Goal: Task Accomplishment & Management: Complete application form

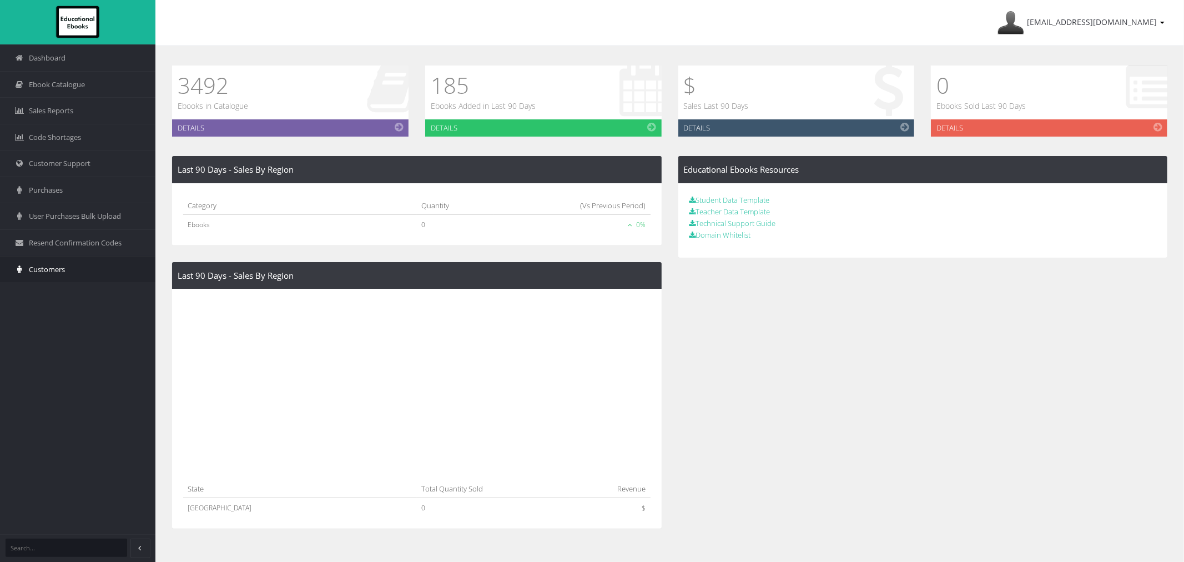
click at [65, 278] on link "Customers" at bounding box center [77, 269] width 155 height 27
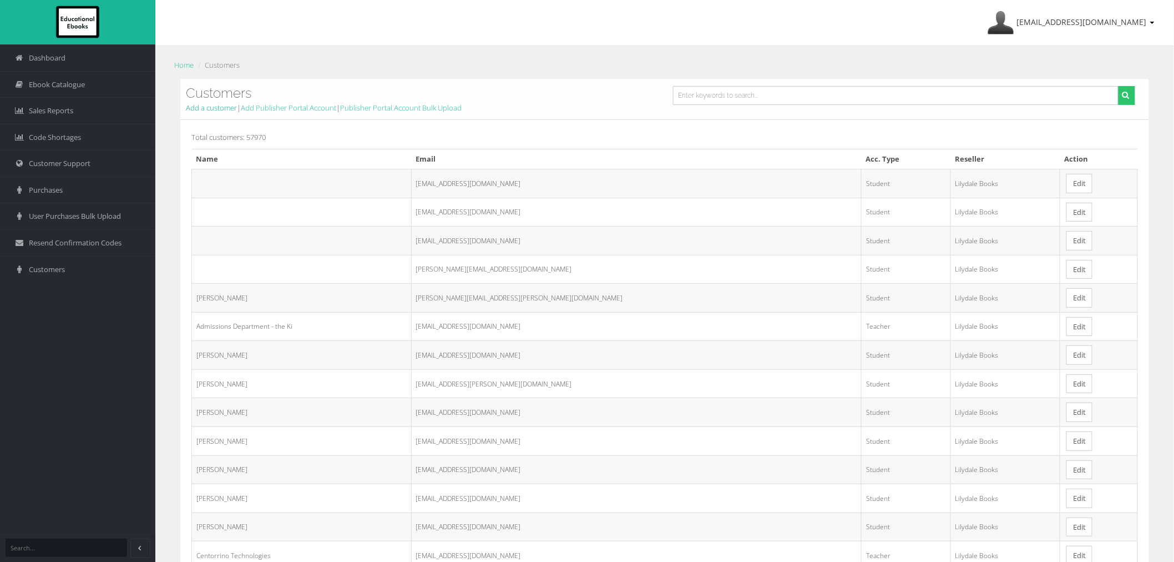
click at [203, 108] on link "Add a customer" at bounding box center [211, 108] width 51 height 10
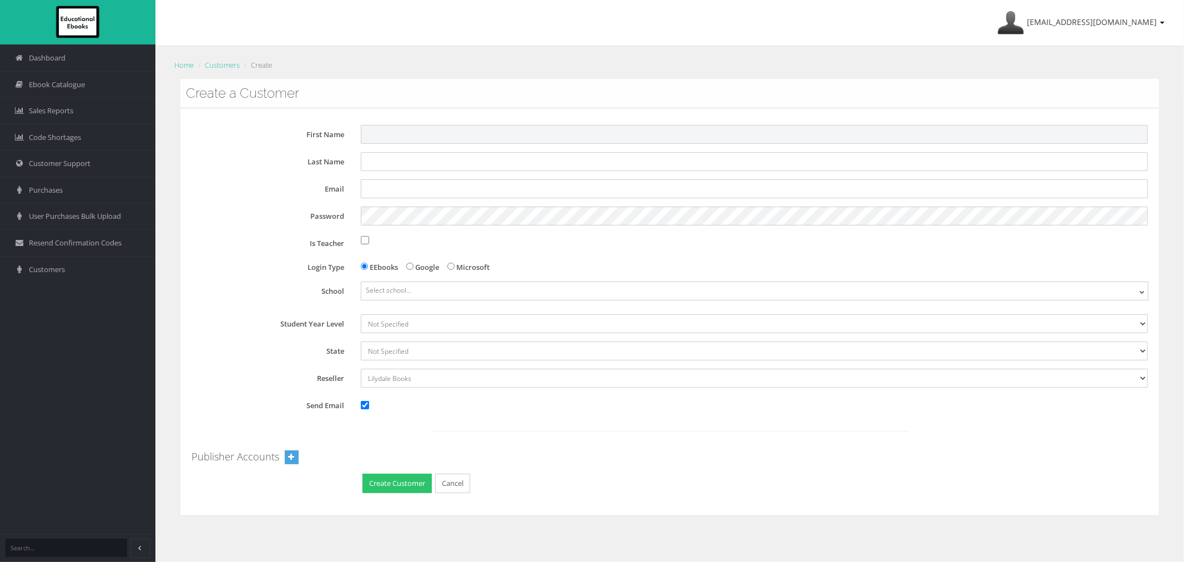
click at [484, 132] on input "First Name" at bounding box center [754, 134] width 787 height 19
type input "Andrea"
type input "Chamberlain"
paste input "achamberlain@sjcmda.vic.edu.au"
type input "achamberlain@sjcmda.vic.edu.au"
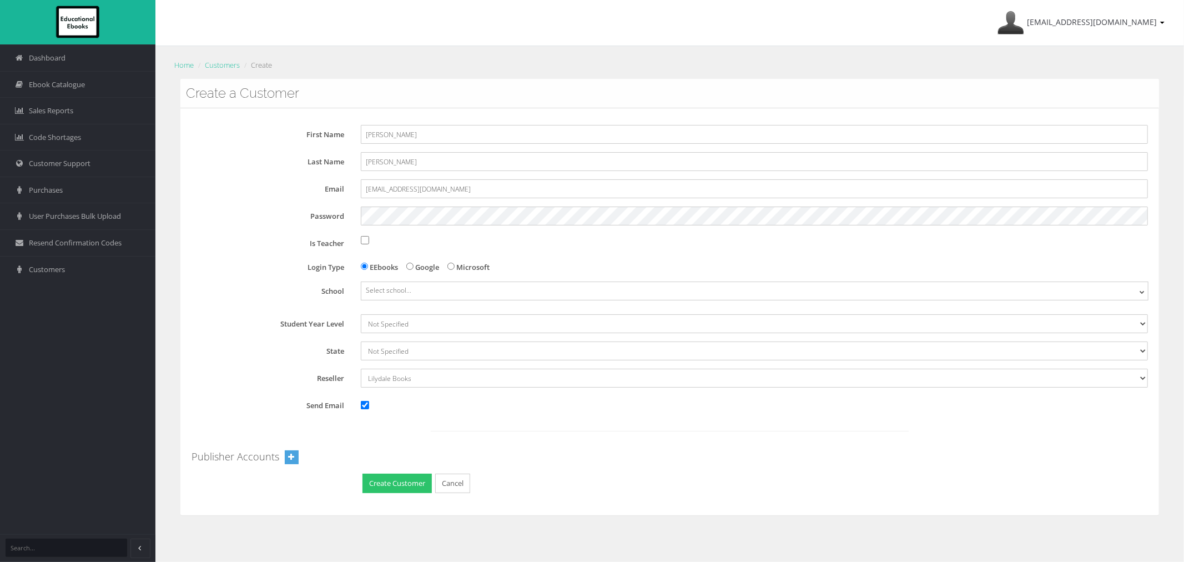
click at [300, 222] on div "Password" at bounding box center [673, 215] width 965 height 19
click at [300, 213] on div "Password" at bounding box center [673, 215] width 965 height 19
click at [261, 242] on label "Is Teacher" at bounding box center [271, 242] width 161 height 16
click at [361, 242] on input "Is Teacher" at bounding box center [365, 240] width 8 height 8
checkbox input "true"
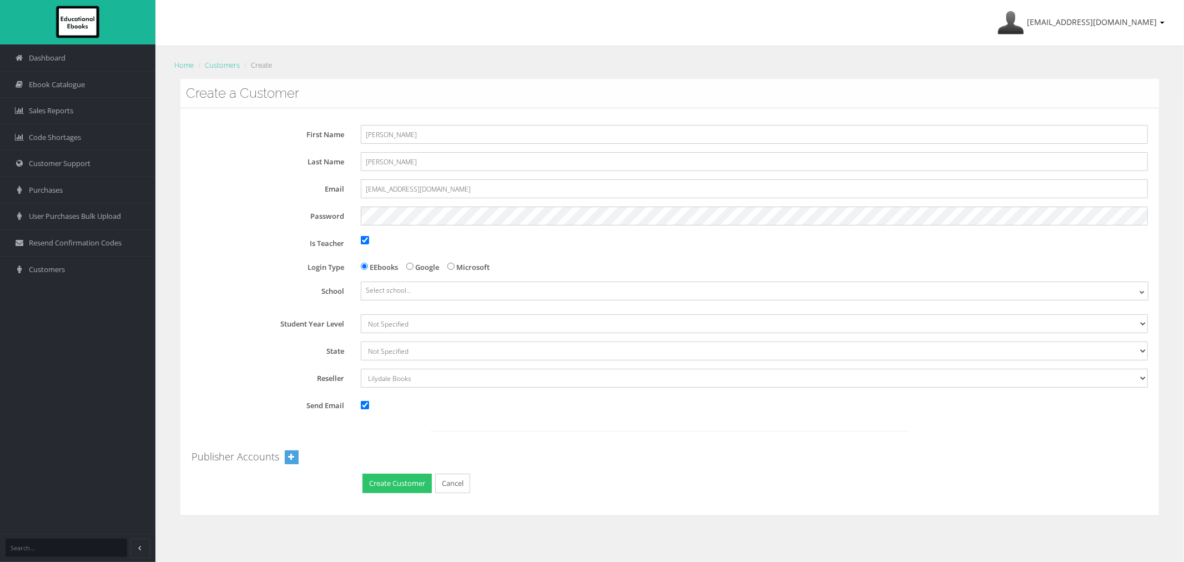
click at [378, 290] on span "Select school..." at bounding box center [389, 289] width 46 height 9
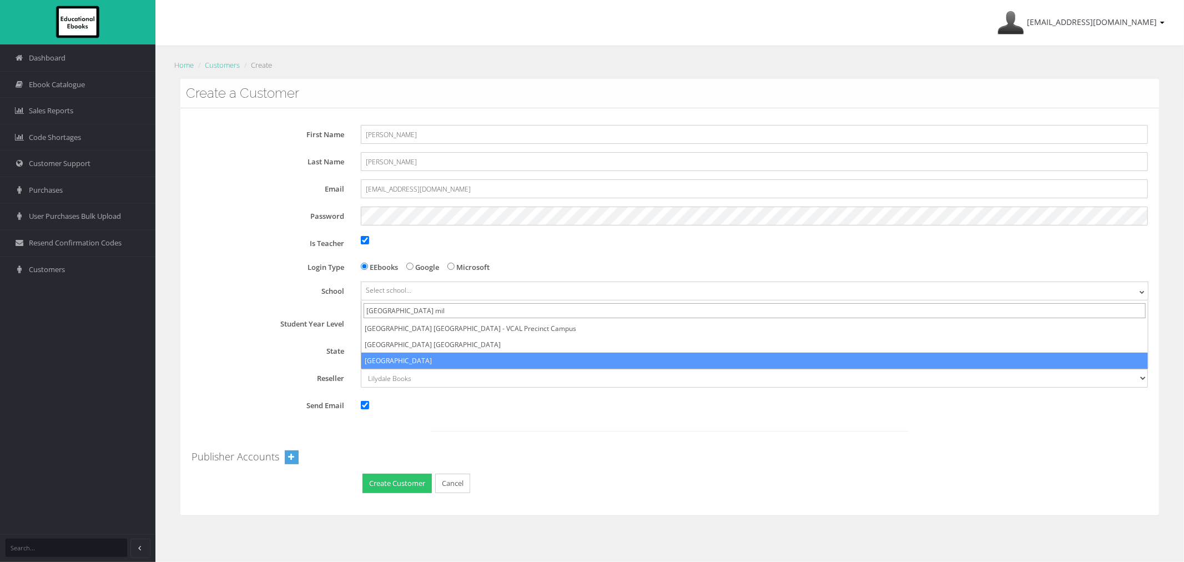
type input "st joseph's college mil"
select select "889c3229-5dfa-eb11-a9a8-0272d098c78b"
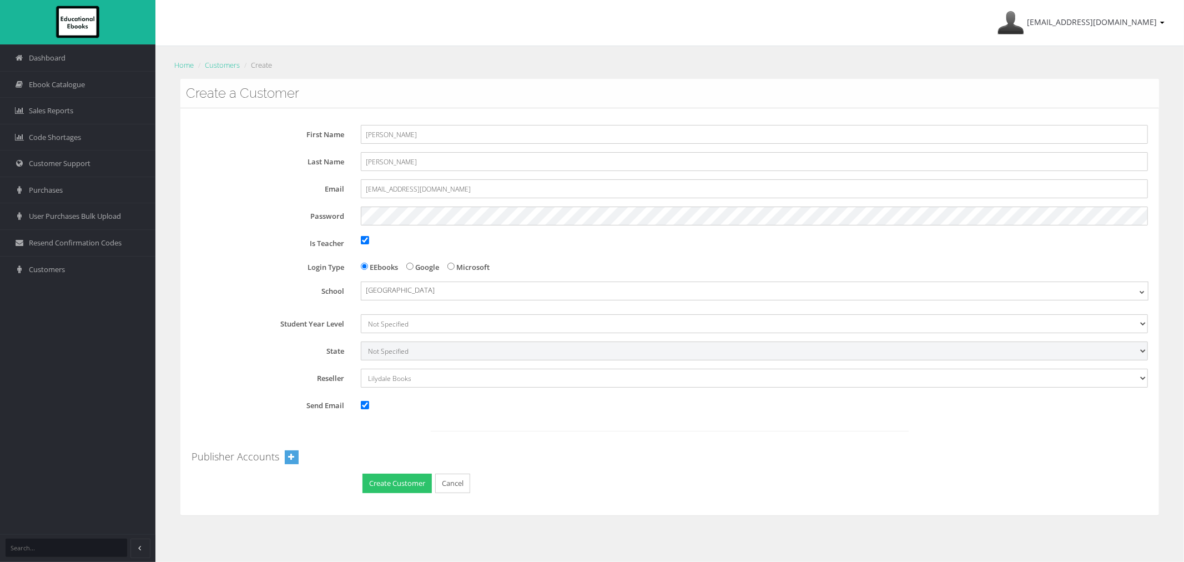
click at [388, 356] on select "Not Specified Australian Capital Territory International New South Wales Northe…" at bounding box center [754, 350] width 787 height 19
select select "6"
click at [361, 341] on select "Not Specified Australian Capital Territory International New South Wales Northe…" at bounding box center [754, 350] width 787 height 19
click at [383, 380] on select "Lilydale Books" at bounding box center [754, 378] width 787 height 19
click at [361, 369] on select "Lilydale Books" at bounding box center [754, 378] width 787 height 19
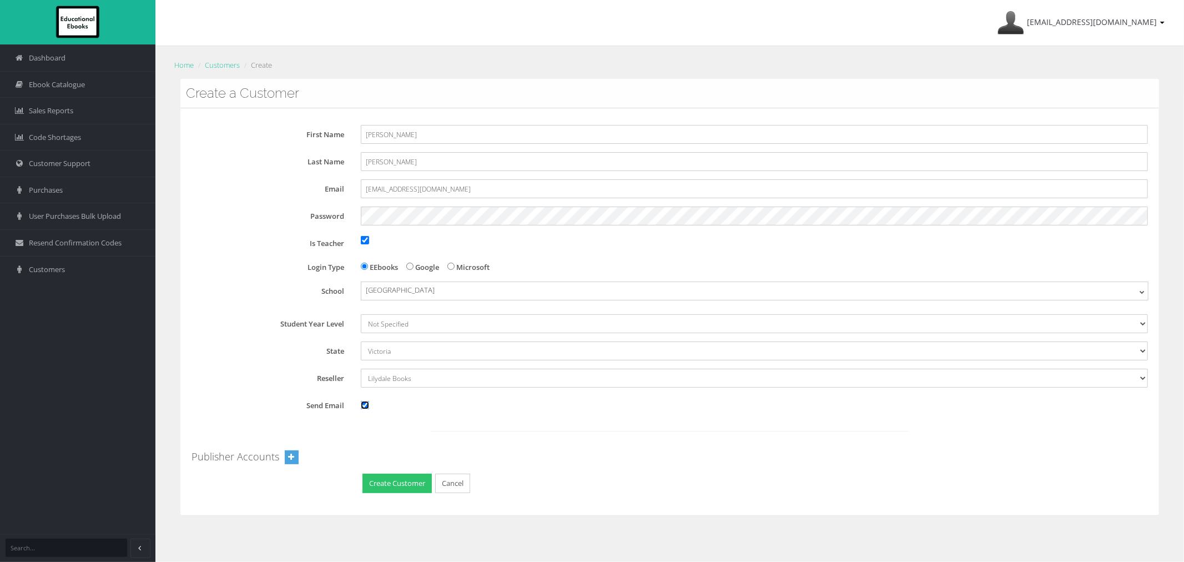
click at [364, 404] on input "Send Email" at bounding box center [365, 405] width 8 height 8
checkbox input "false"
click at [387, 480] on button "Create Customer" at bounding box center [396, 482] width 69 height 19
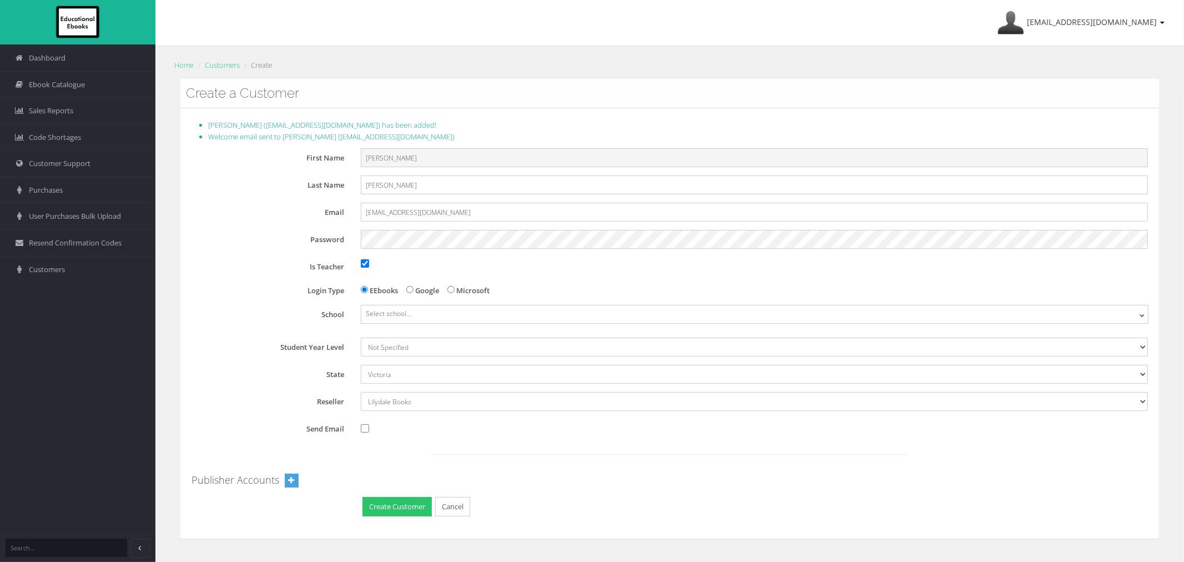
drag, startPoint x: 397, startPoint y: 163, endPoint x: 318, endPoint y: 161, distance: 79.4
click at [318, 161] on div "First Name Andrea" at bounding box center [673, 157] width 965 height 19
click at [253, 190] on label "Last Name" at bounding box center [271, 183] width 161 height 16
click at [361, 190] on input "Chamberlain" at bounding box center [754, 184] width 787 height 19
drag, startPoint x: 406, startPoint y: 185, endPoint x: 316, endPoint y: 193, distance: 90.2
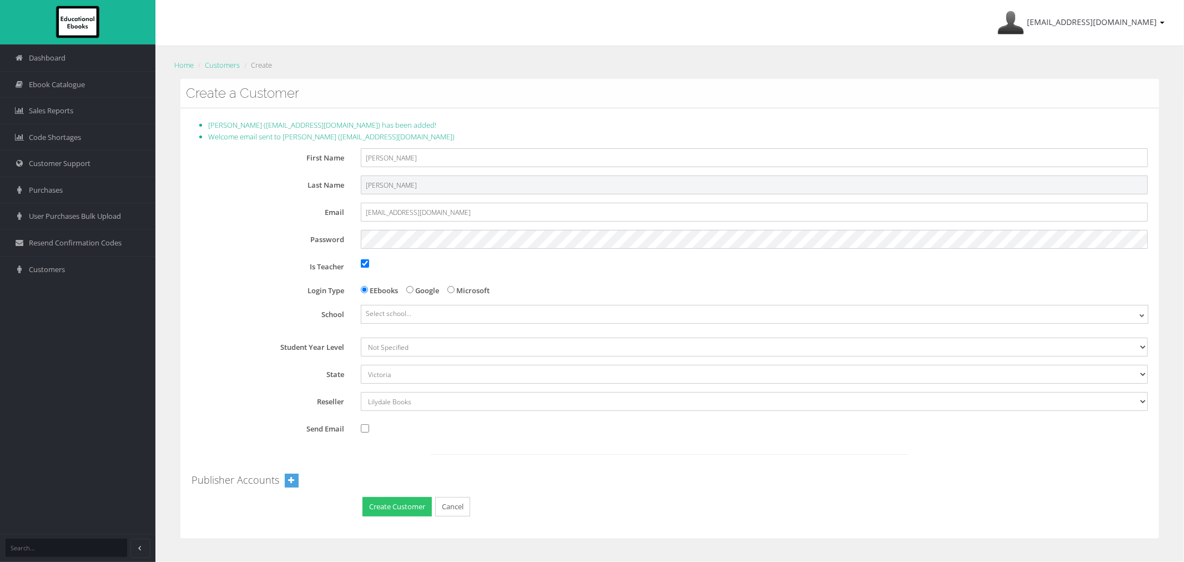
click at [316, 193] on div "Last Name Chamberlain" at bounding box center [673, 184] width 965 height 19
click at [219, 225] on div "First Name Andrea Last Name Chamberlain Email achamberlain@sjcmda.vic.edu.au Pa…" at bounding box center [669, 333] width 956 height 370
drag, startPoint x: 470, startPoint y: 211, endPoint x: 357, endPoint y: 214, distance: 112.7
click at [357, 214] on div "achamberlain@sjcmda.vic.edu.au" at bounding box center [754, 212] width 804 height 19
click at [83, 92] on link "Ebook Catalogue" at bounding box center [77, 84] width 155 height 27
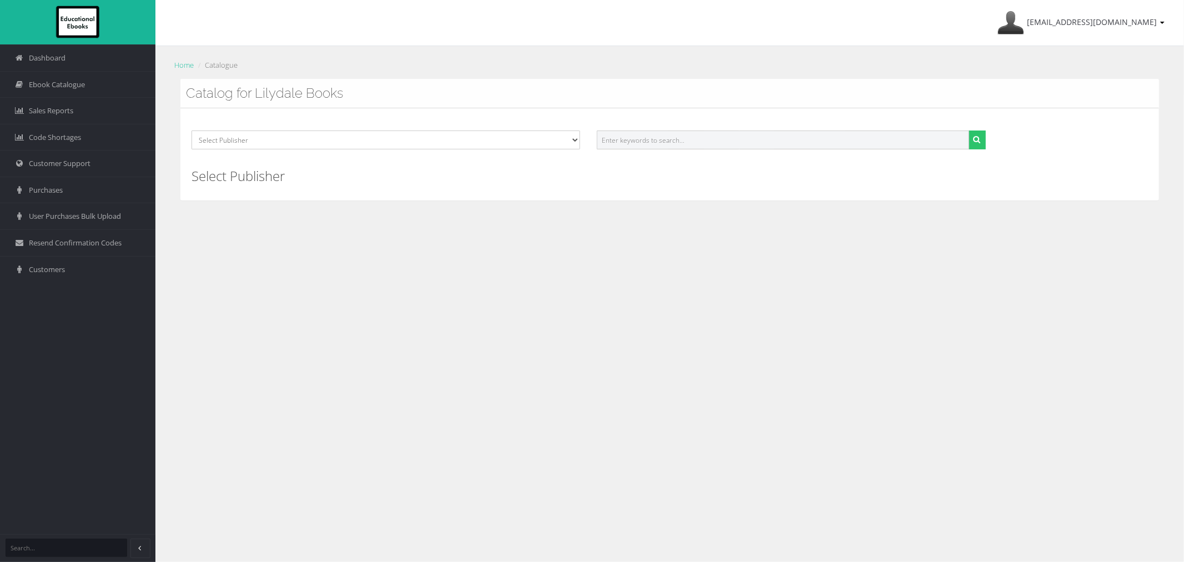
click at [707, 148] on input "text" at bounding box center [783, 139] width 372 height 19
type input "Politics VCE"
click at [968, 130] on button "submit" at bounding box center [976, 139] width 17 height 19
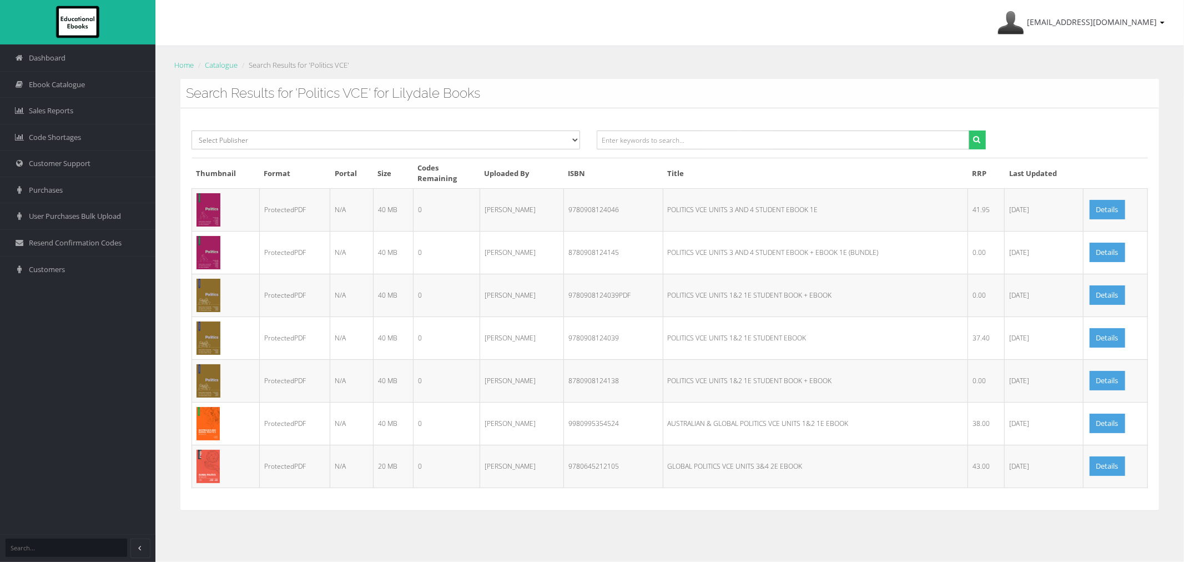
click at [582, 299] on td "9780908124039PDF" at bounding box center [612, 295] width 99 height 43
click at [581, 300] on td "9780908124039PDF" at bounding box center [612, 295] width 99 height 43
copy td "9780908124039PDF"
click at [588, 253] on td "8780908124145" at bounding box center [612, 252] width 99 height 43
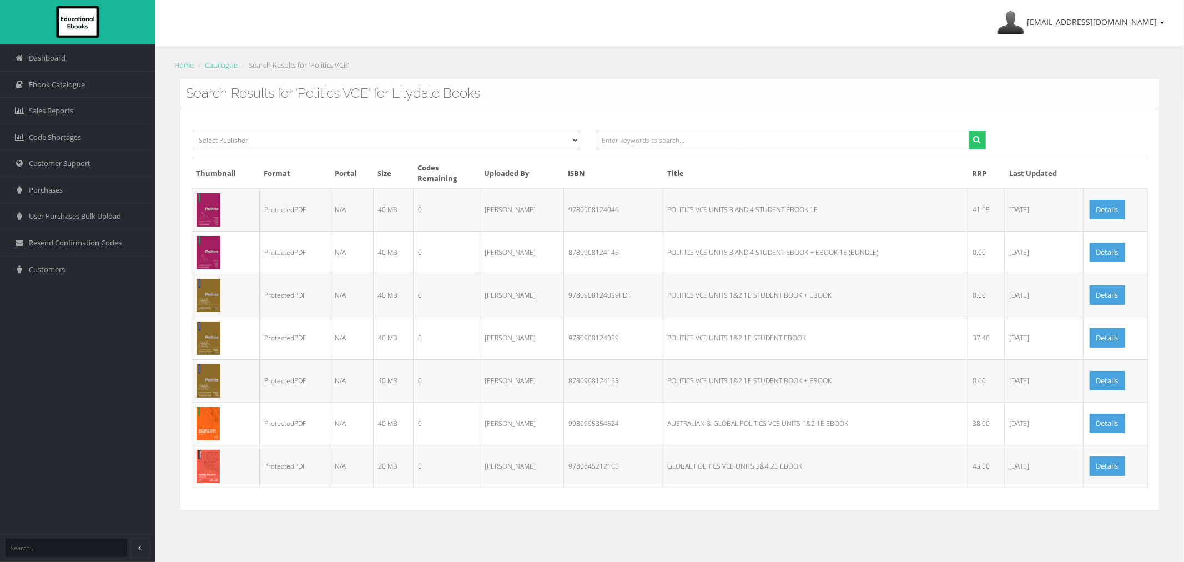
click at [574, 209] on td "9780908124046" at bounding box center [612, 209] width 99 height 43
copy tr "9780908124046"
click at [47, 211] on link "User Purchases Bulk Upload" at bounding box center [77, 216] width 155 height 27
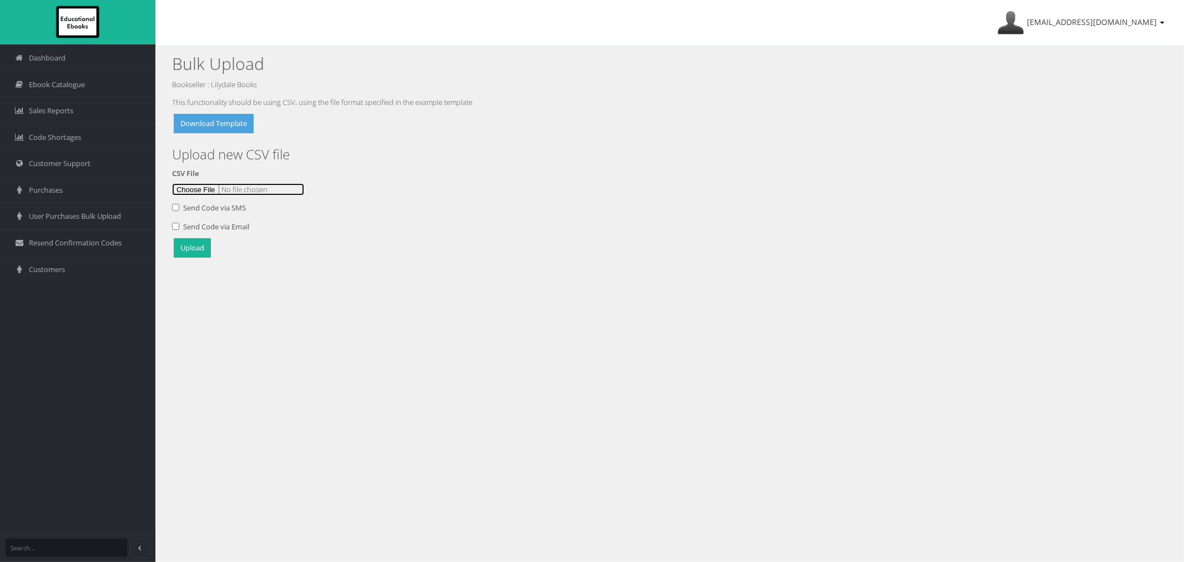
click at [212, 188] on input "file" at bounding box center [238, 189] width 132 height 12
type input "C:\fakepath\StJosephs Politics [DATE]csv"
click at [191, 253] on button "Upload" at bounding box center [192, 247] width 37 height 19
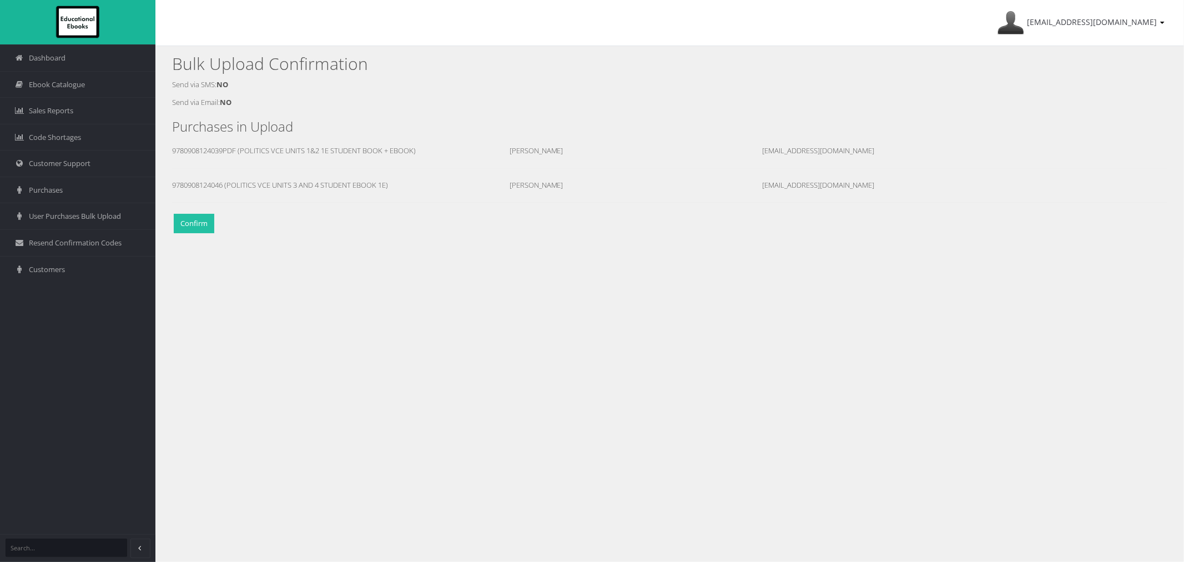
click at [176, 220] on button "Confirm" at bounding box center [194, 223] width 41 height 19
click at [1117, 15] on link "[EMAIL_ADDRESS][DOMAIN_NAME]" at bounding box center [1081, 23] width 178 height 46
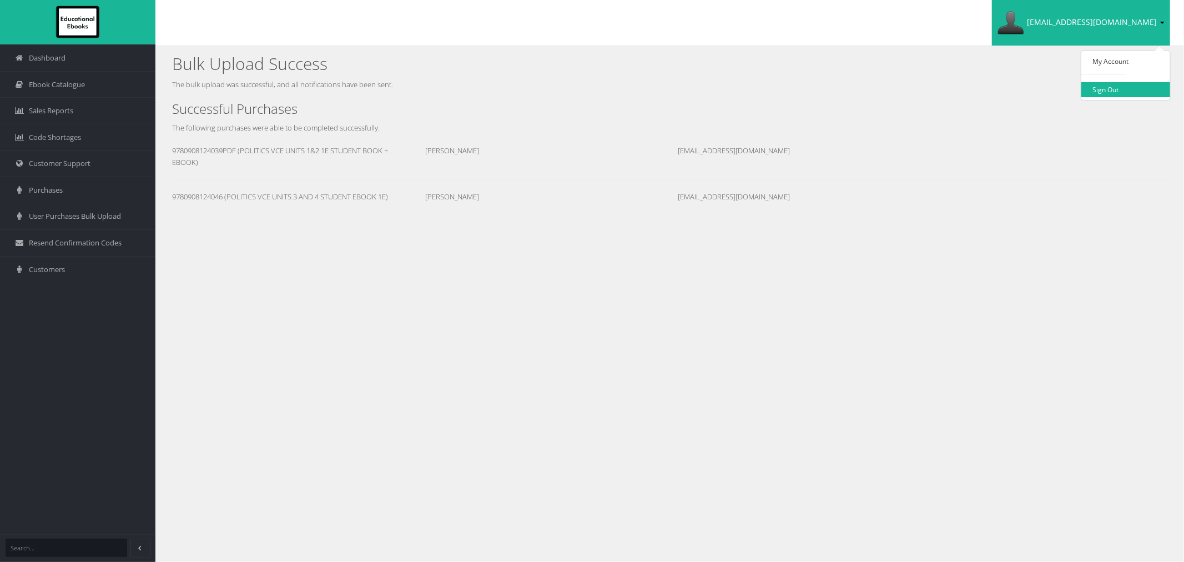
click at [1114, 90] on link "Sign Out" at bounding box center [1125, 89] width 89 height 15
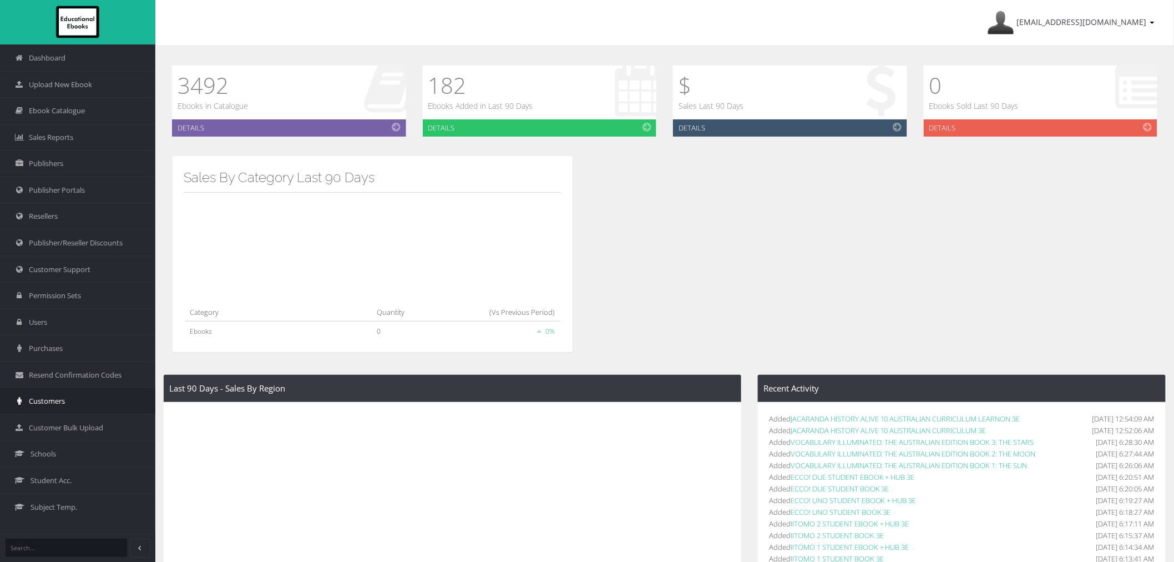
click at [73, 407] on link "Customers" at bounding box center [77, 400] width 155 height 27
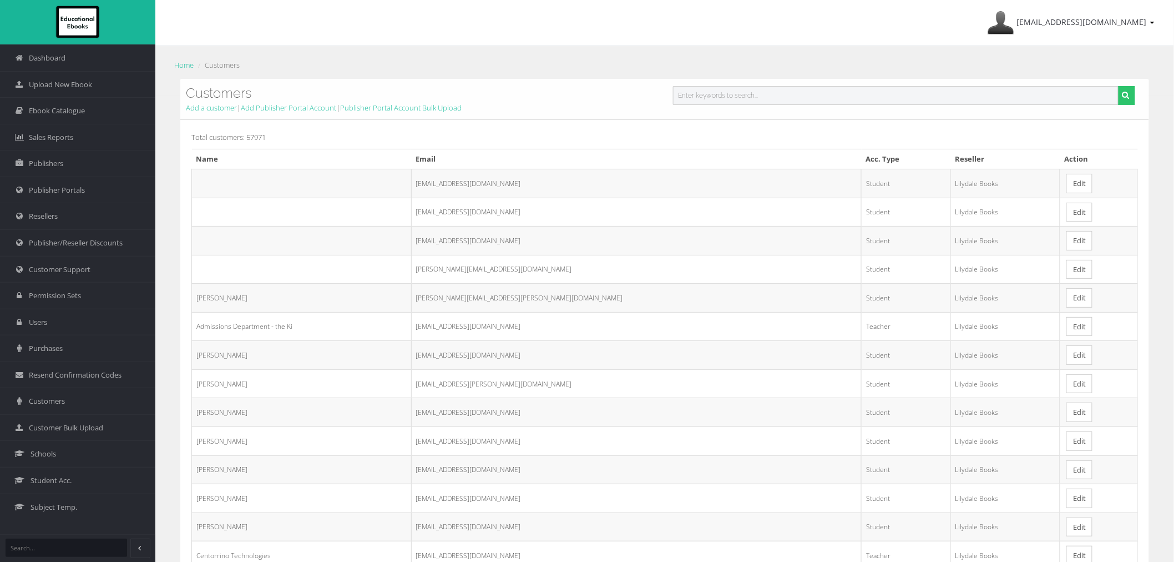
click at [763, 93] on input "text" at bounding box center [896, 95] width 446 height 19
paste input "[EMAIL_ADDRESS][DOMAIN_NAME]"
type input "ety@mlmc.vic.edu.au"
click at [1118, 86] on button "submit" at bounding box center [1126, 95] width 17 height 19
